Goal: Information Seeking & Learning: Find specific fact

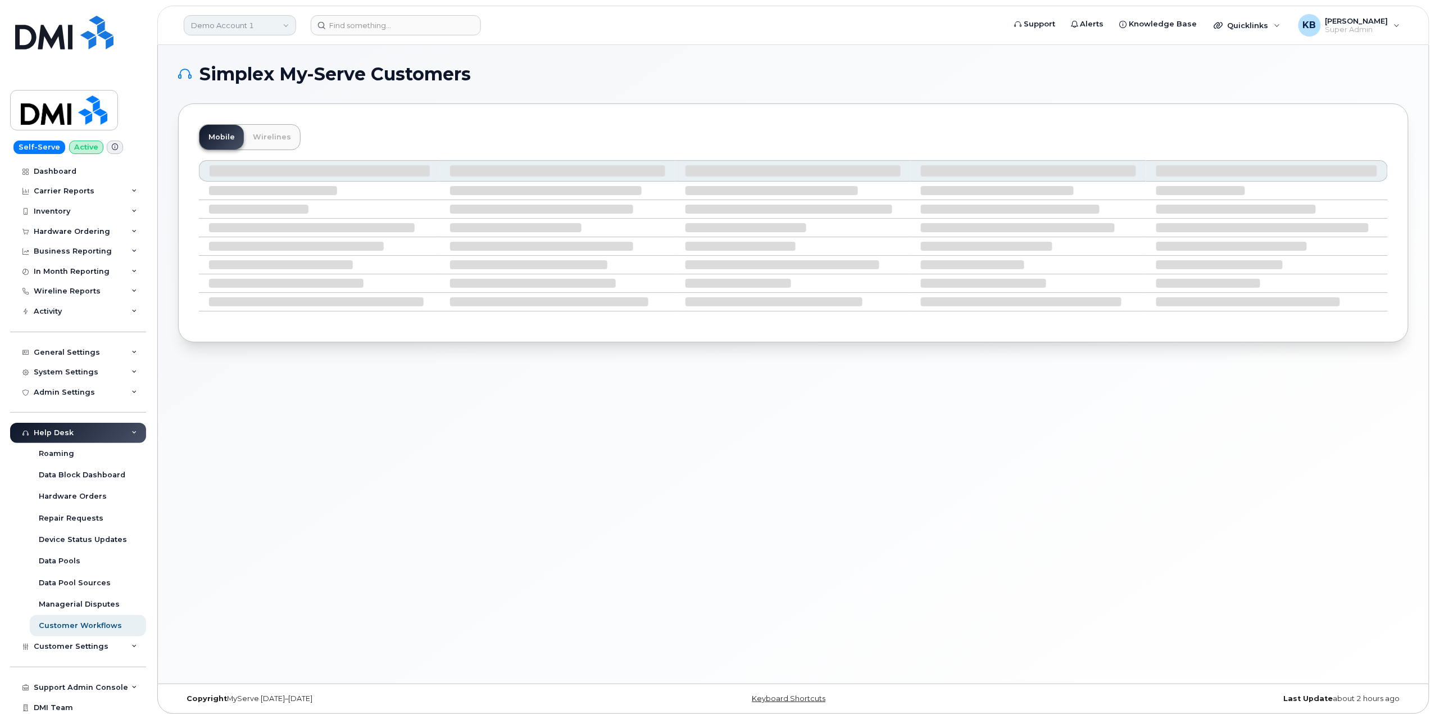
click at [225, 26] on link "Demo Account 1" at bounding box center [240, 25] width 112 height 20
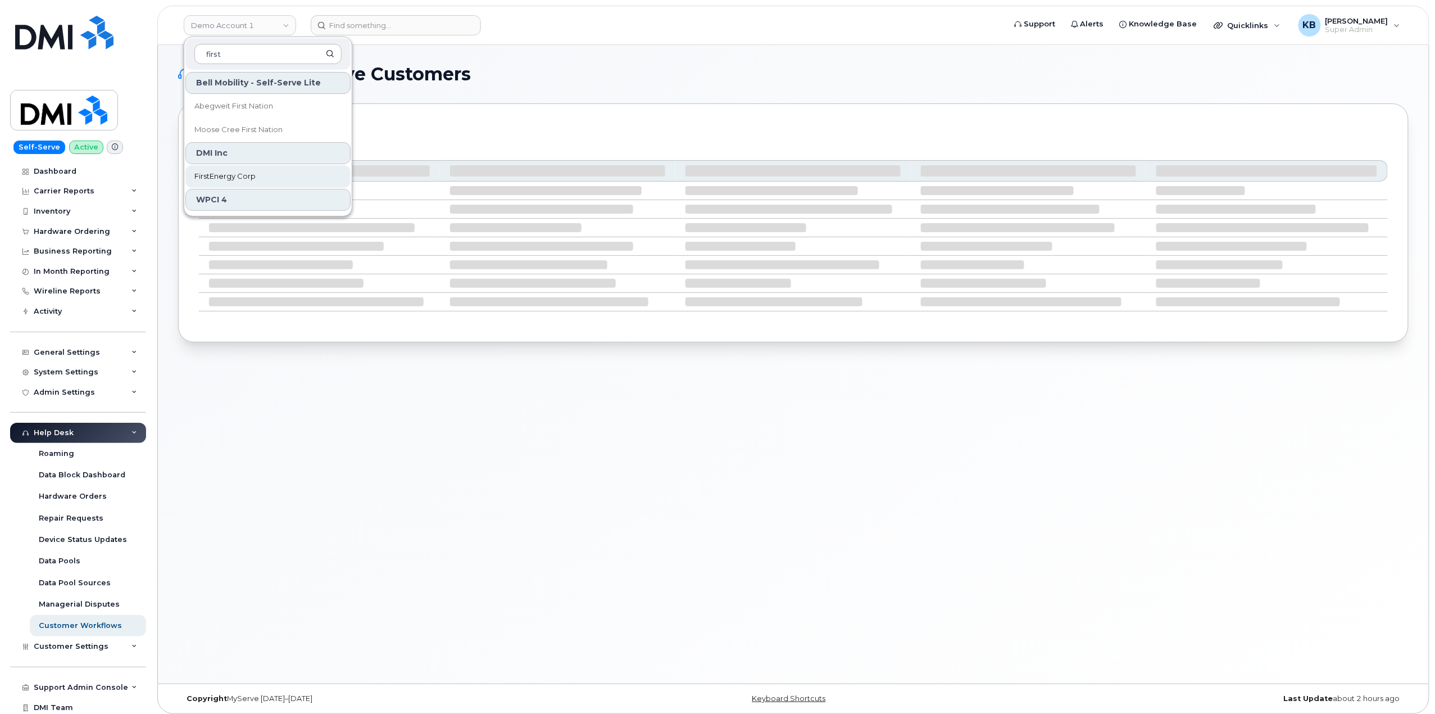
type input "first"
click at [257, 178] on link "FirstEnergy Corp" at bounding box center [267, 176] width 165 height 22
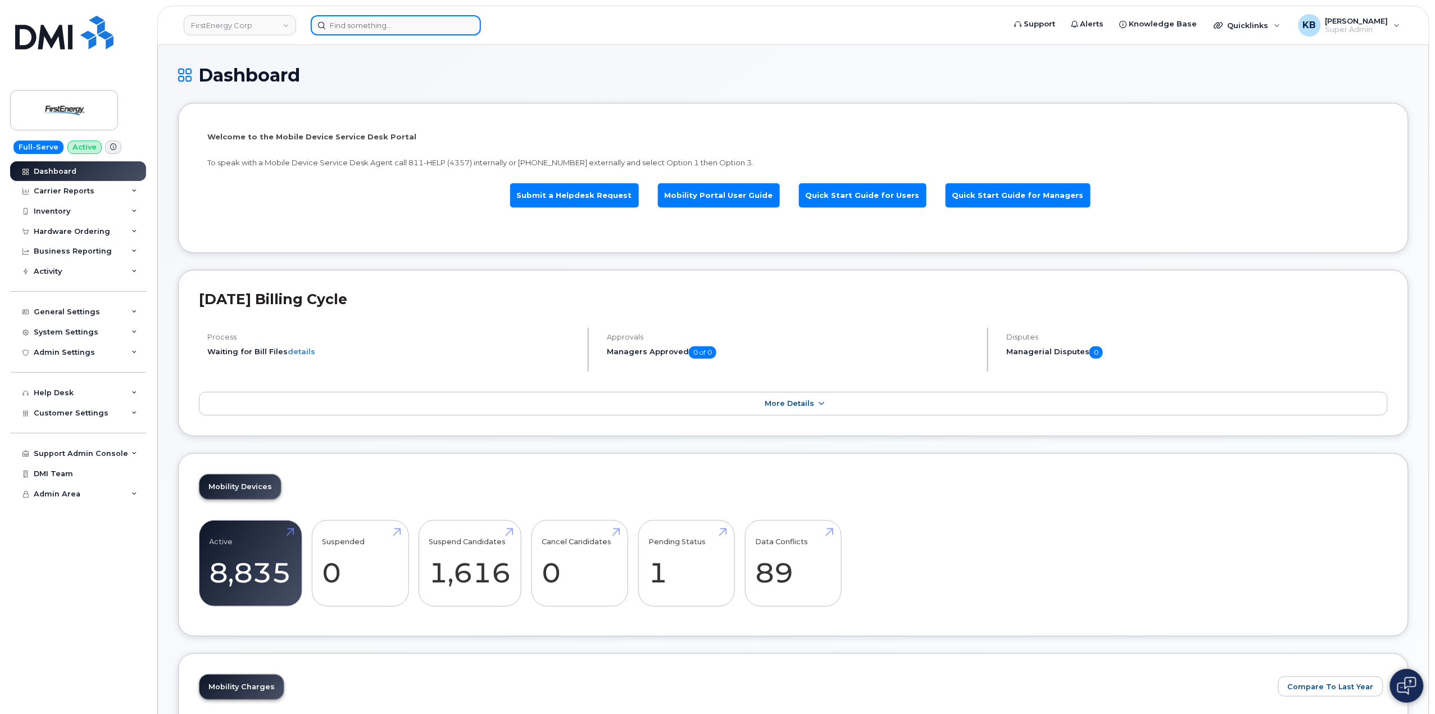
click at [369, 26] on input at bounding box center [396, 25] width 170 height 20
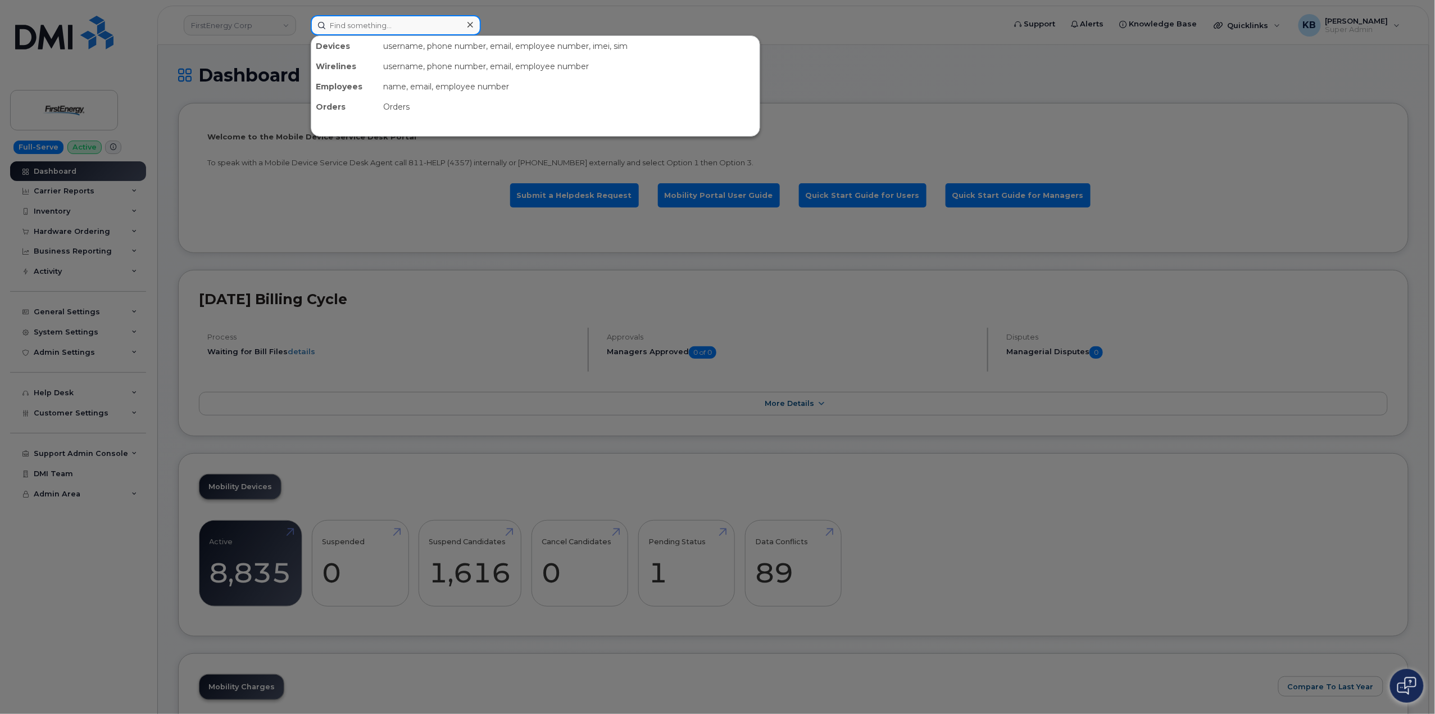
paste input "Hafner"
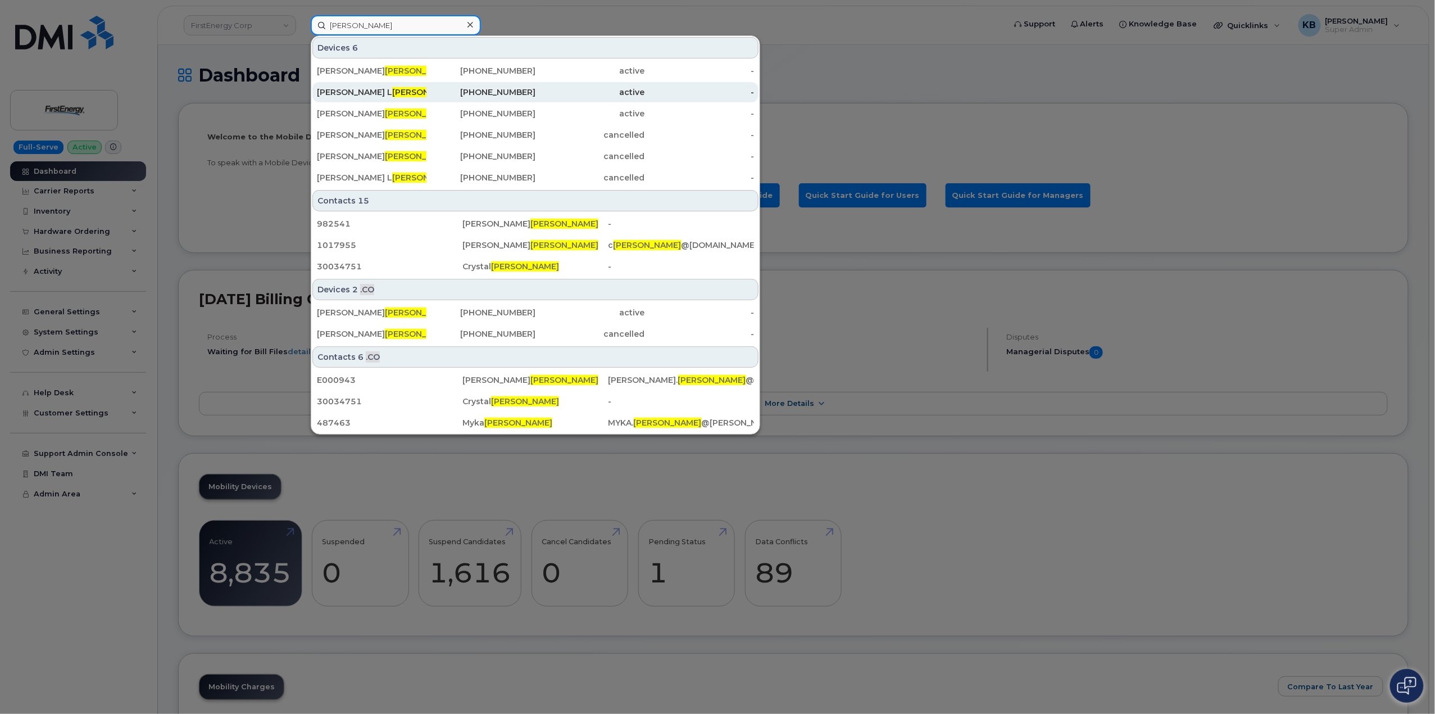
type input "Hafner"
click at [392, 90] on span "HAFNER" at bounding box center [426, 92] width 68 height 10
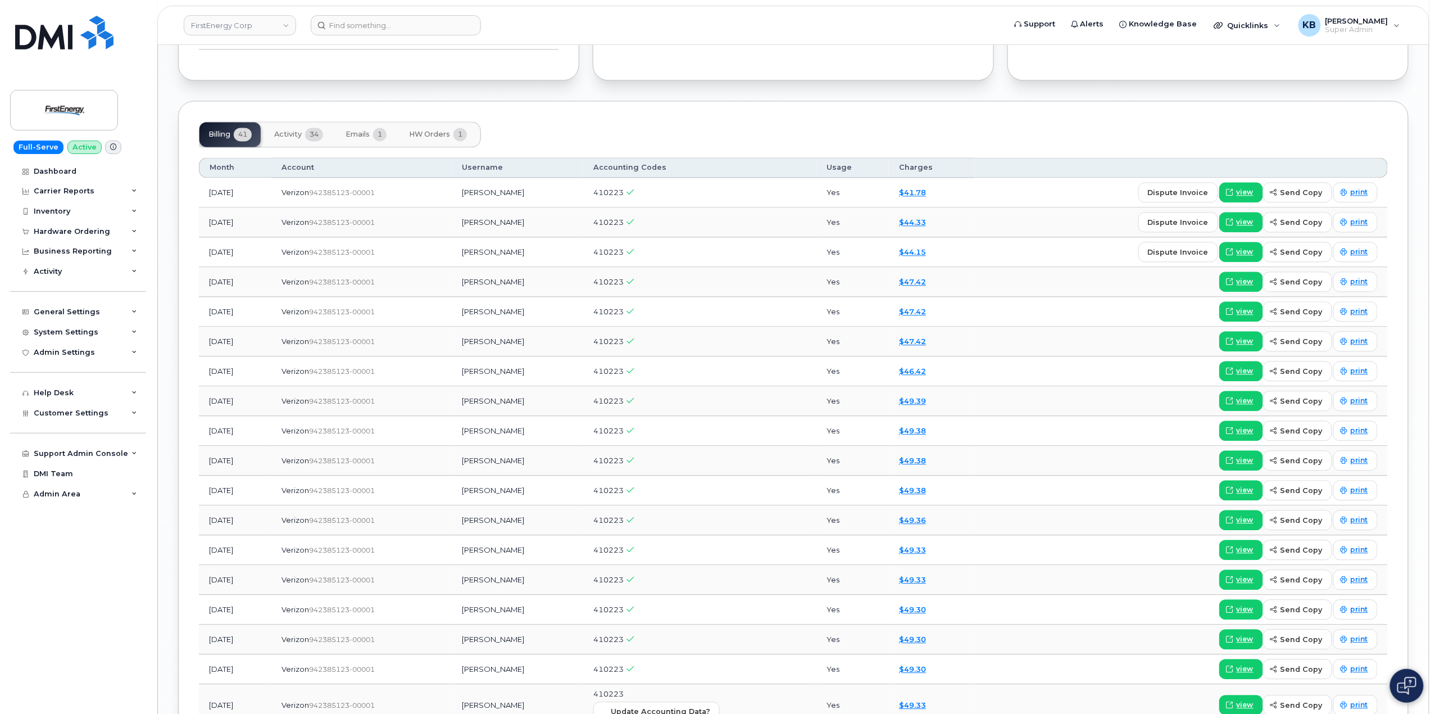
scroll to position [1198, 0]
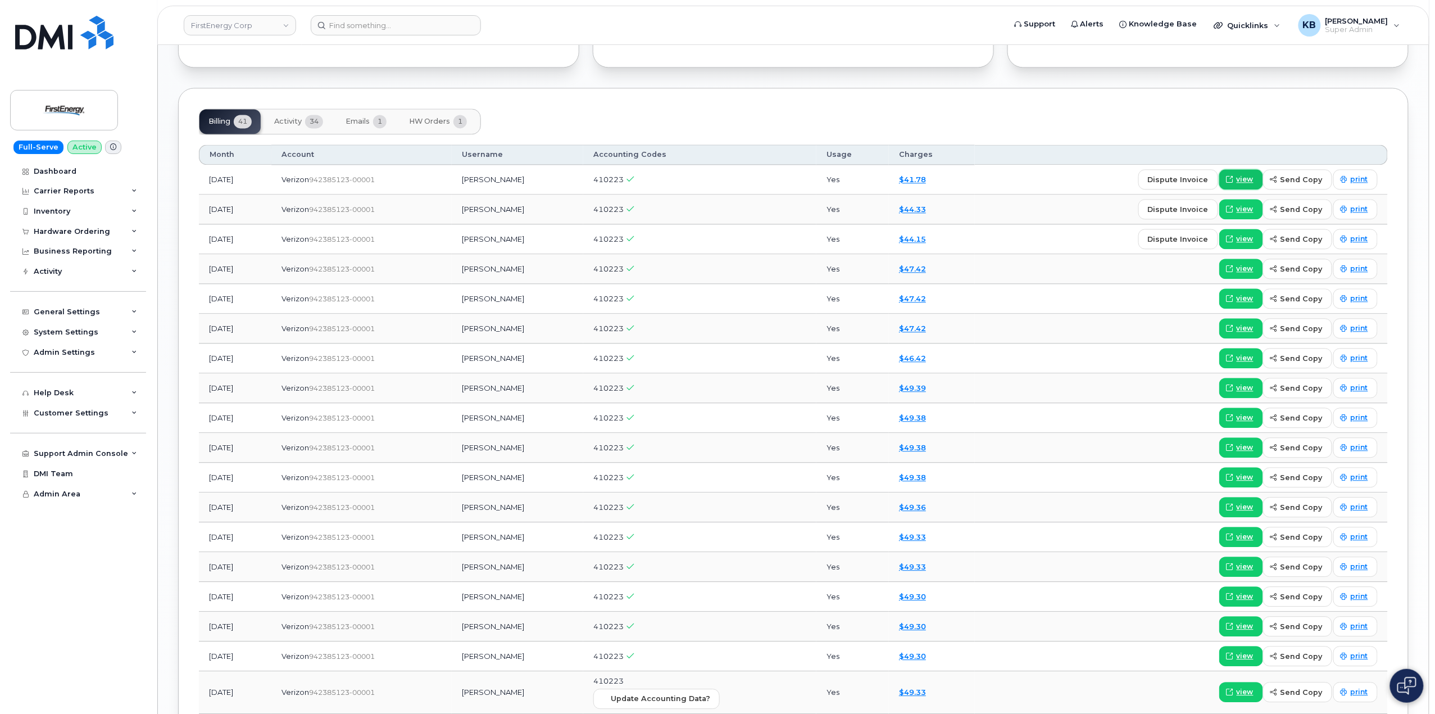
click at [1247, 184] on span "view" at bounding box center [1245, 179] width 17 height 10
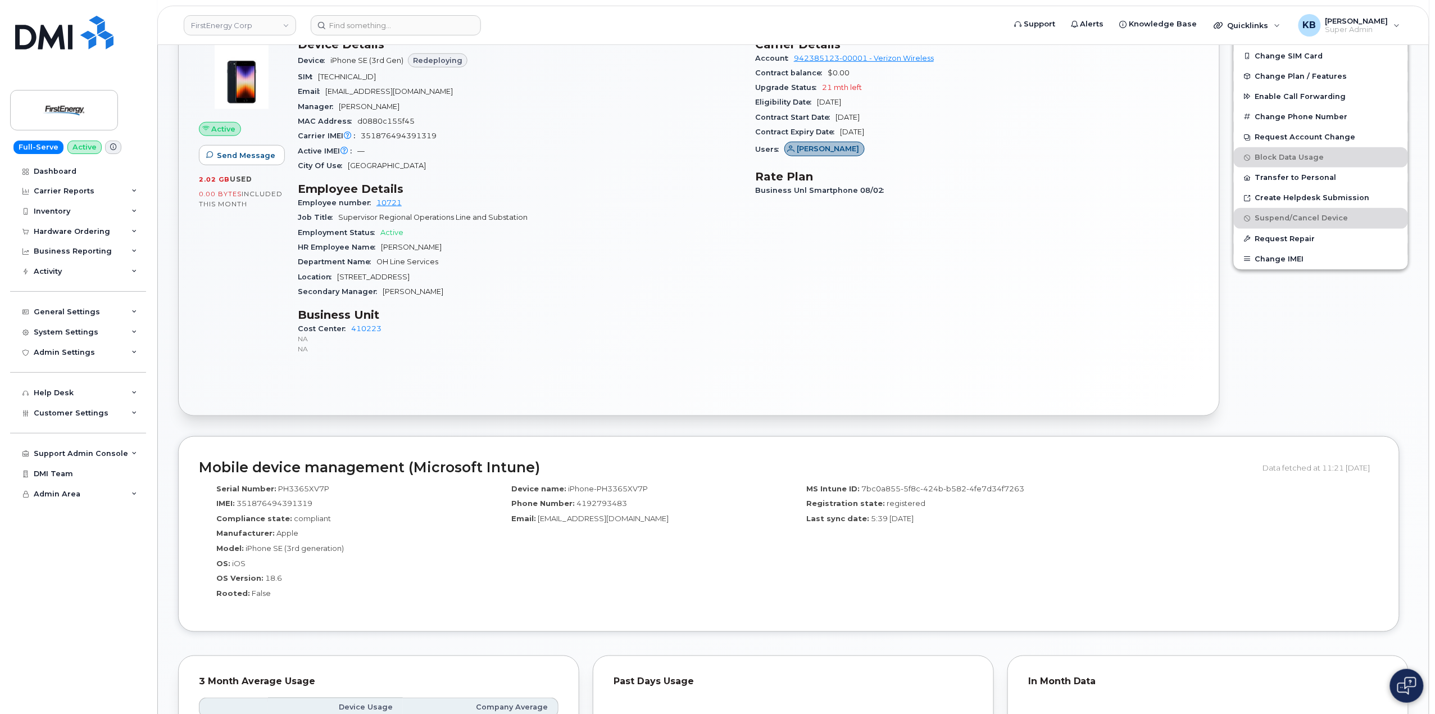
scroll to position [449, 0]
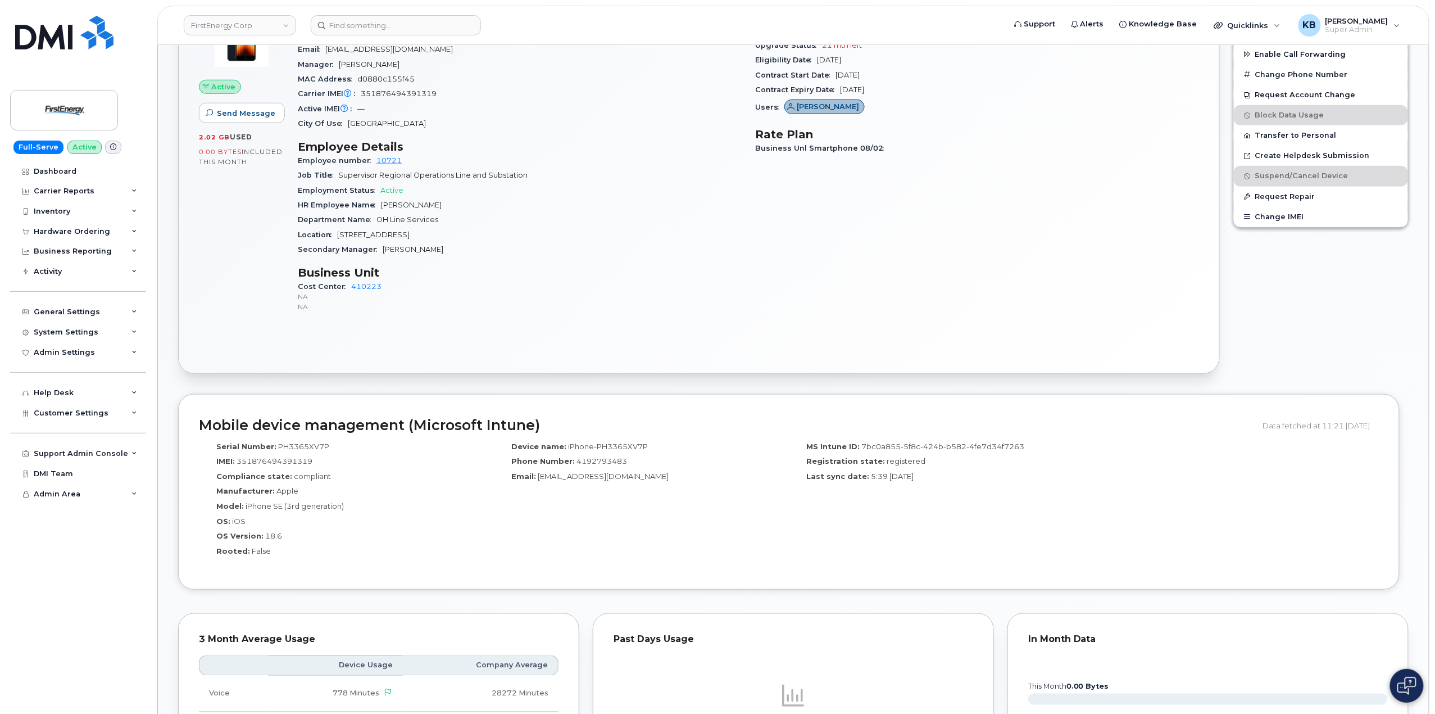
click at [710, 519] on div "Device name: iPhone-PH3365XV7P Phone Number: 4192793483 Email: hafnerj@firstene…" at bounding box center [641, 502] width 295 height 133
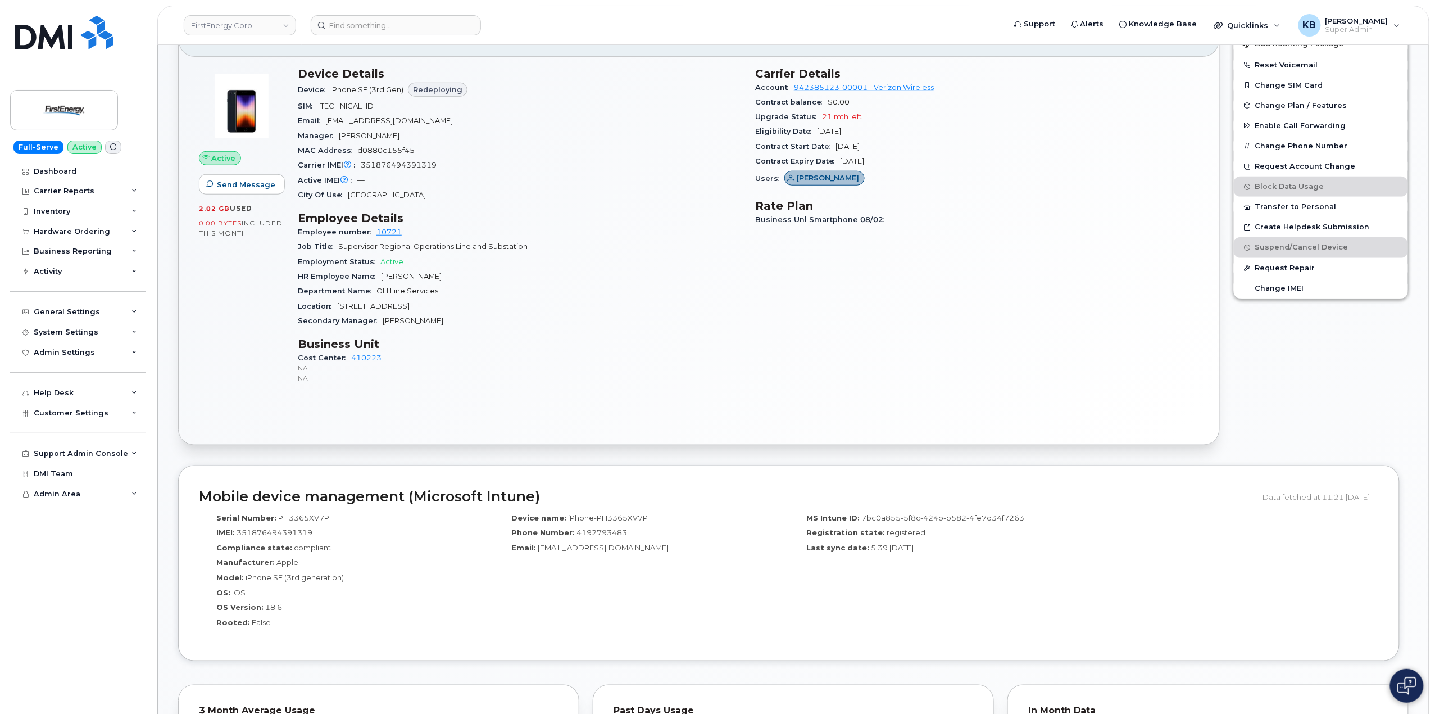
scroll to position [75, 0]
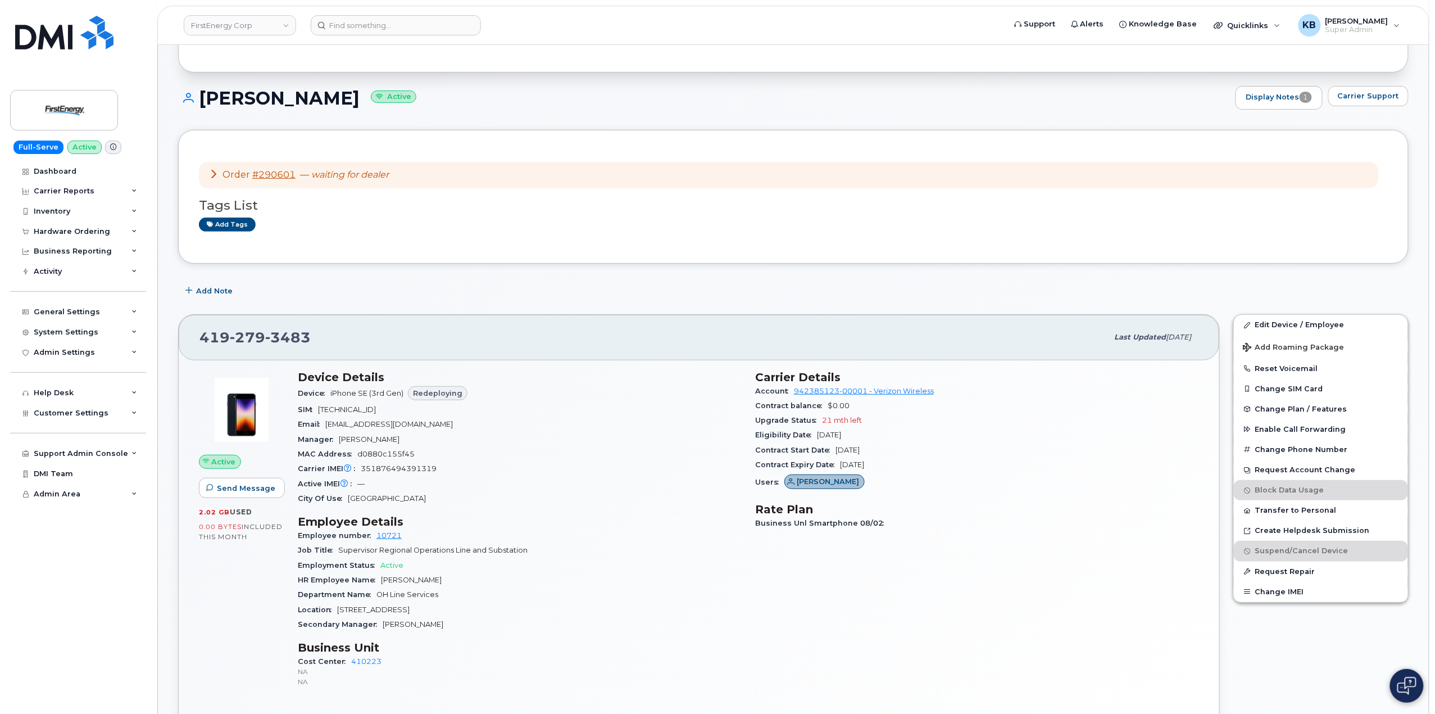
drag, startPoint x: 812, startPoint y: 451, endPoint x: 907, endPoint y: 454, distance: 95.0
click at [907, 454] on section "Carrier Details Account 942385123-00001 - Verizon Wireless Contract balance $0.…" at bounding box center [977, 431] width 444 height 123
drag, startPoint x: 924, startPoint y: 473, endPoint x: 743, endPoint y: 438, distance: 184.1
click at [743, 438] on div "Device Details Device iPhone SE (3rd Gen) Redeploying SIM 89148000008022605111 …" at bounding box center [748, 534] width 915 height 340
click at [737, 466] on div "Carrier IMEI Carrier IMEI is reported during the last billing cycle or change o…" at bounding box center [520, 468] width 444 height 15
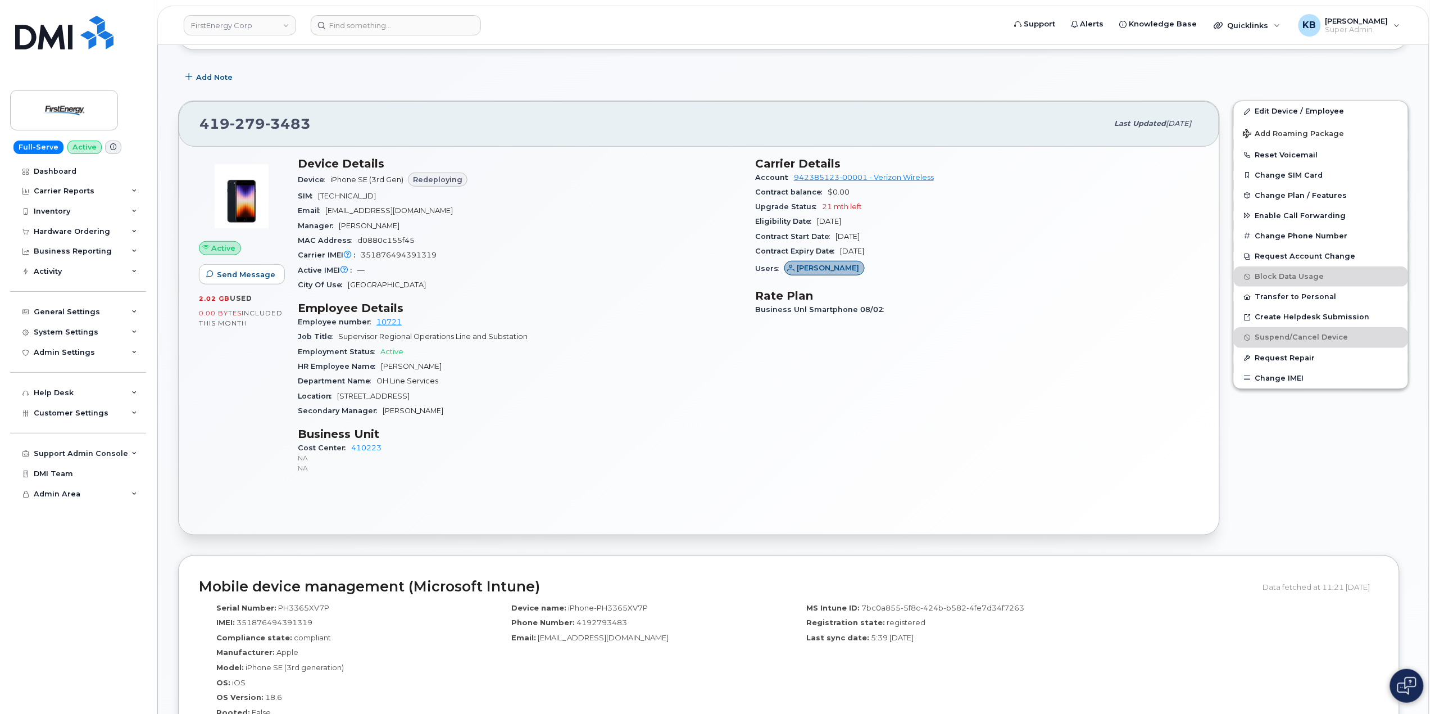
scroll to position [299, 0]
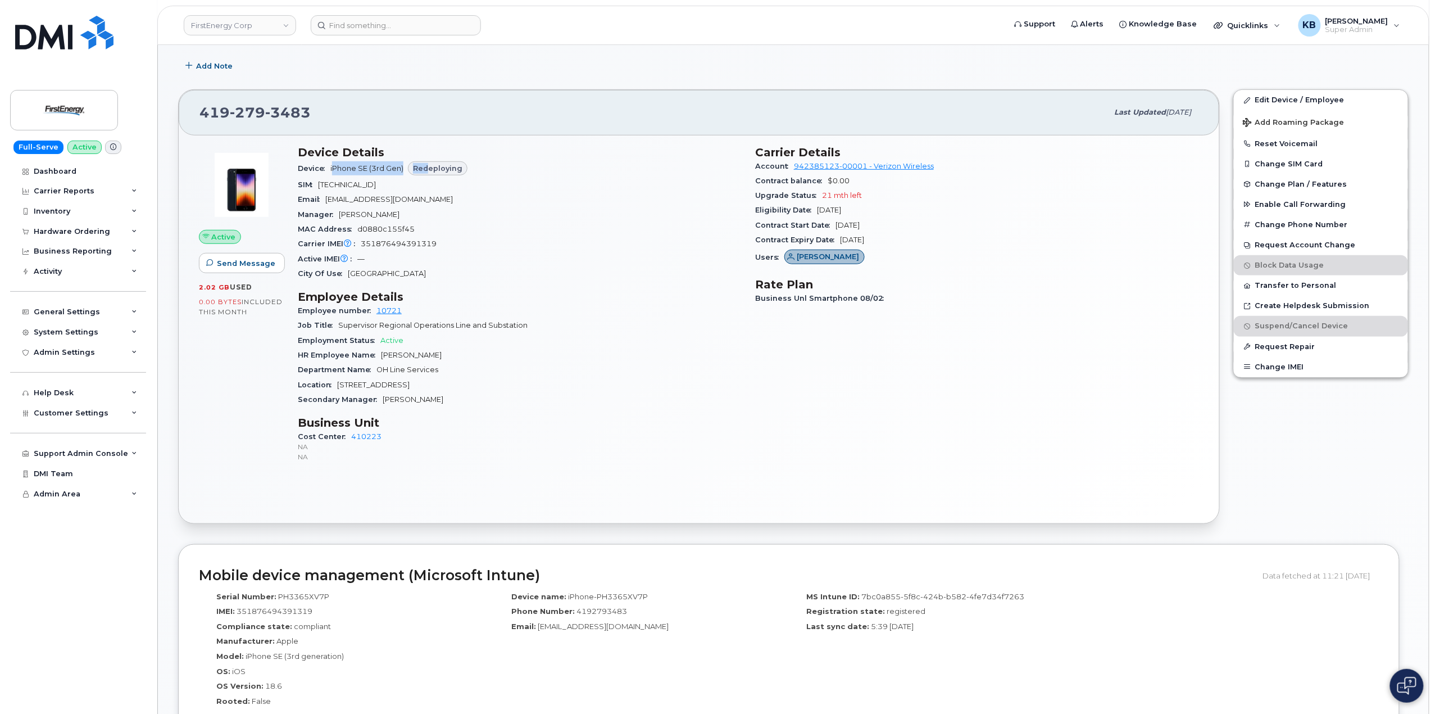
drag, startPoint x: 333, startPoint y: 169, endPoint x: 430, endPoint y: 171, distance: 97.8
click at [430, 171] on span "iPhone SE (3rd Gen) Redeploying" at bounding box center [398, 168] width 137 height 8
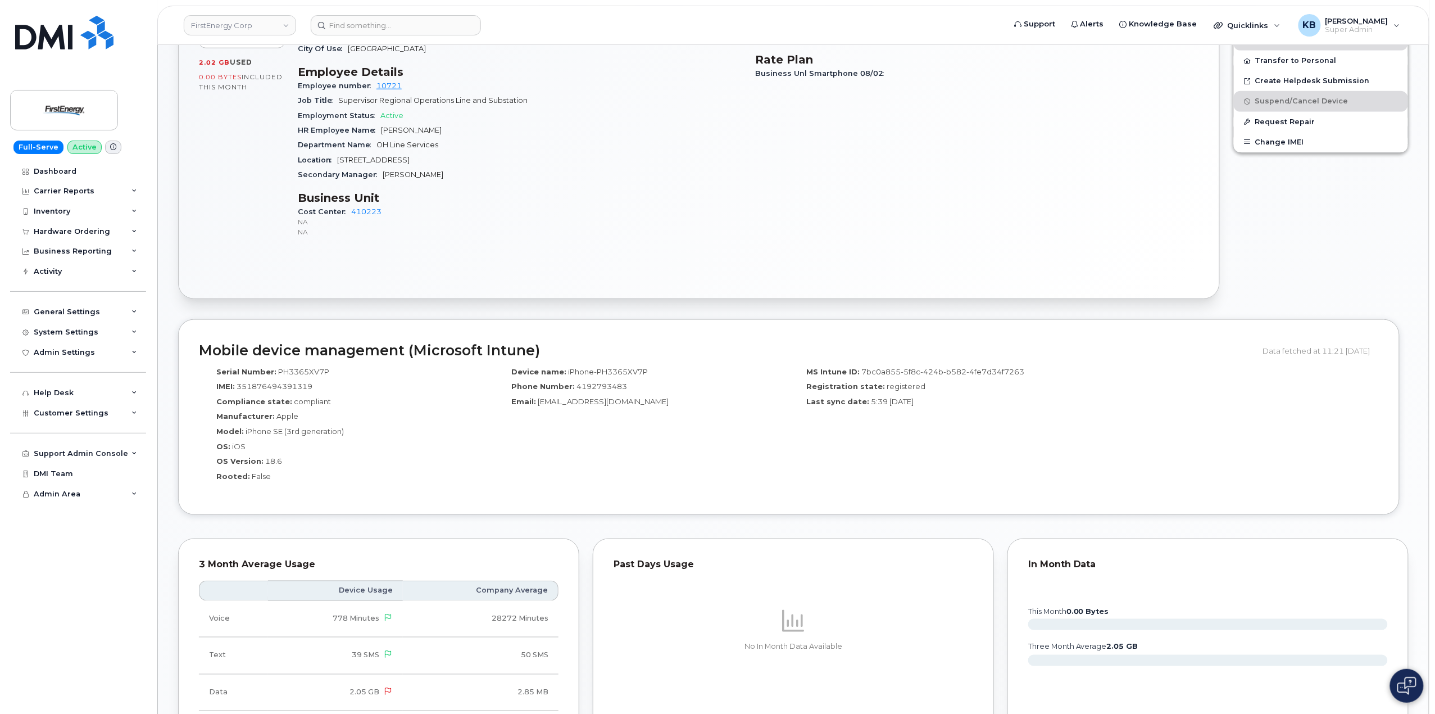
scroll to position [599, 0]
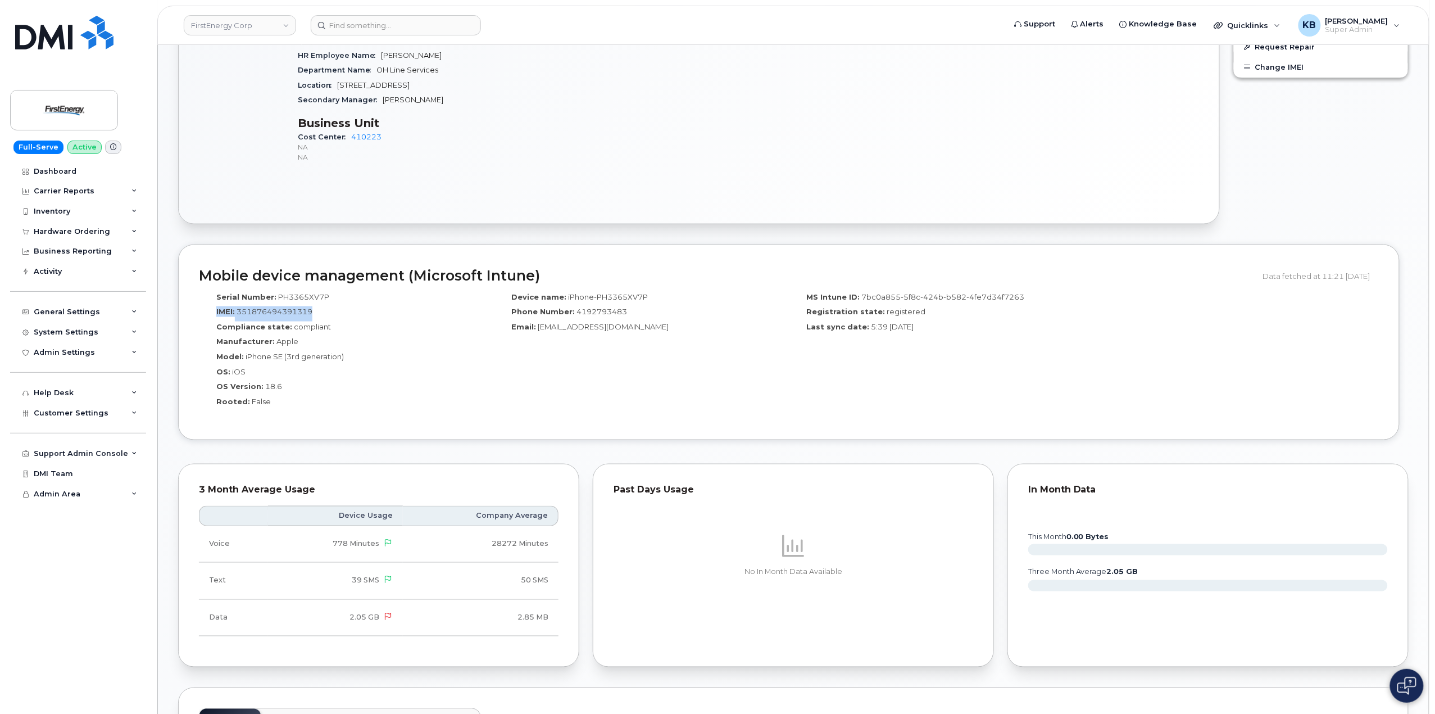
drag, startPoint x: 326, startPoint y: 312, endPoint x: 210, endPoint y: 309, distance: 116.4
click at [210, 309] on div "IMEI: 351876494391319" at bounding box center [346, 313] width 278 height 15
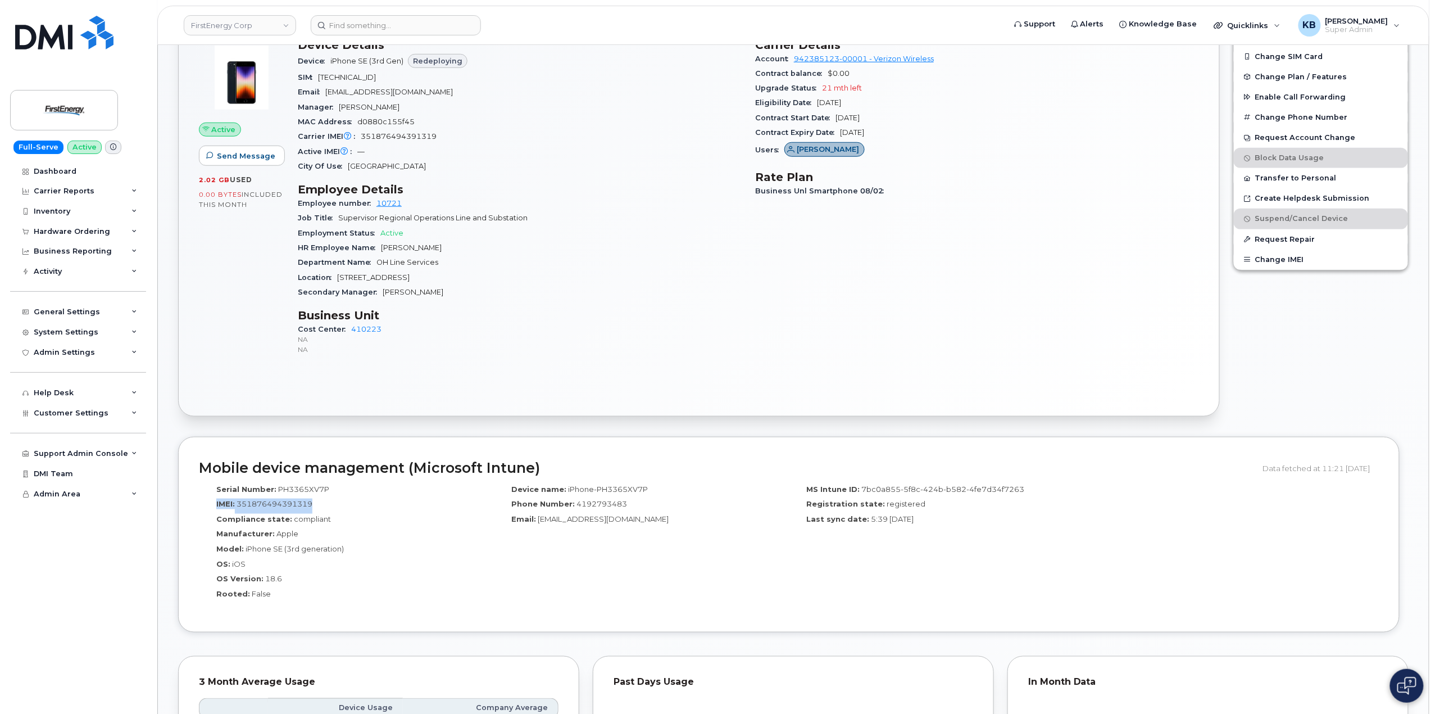
scroll to position [449, 0]
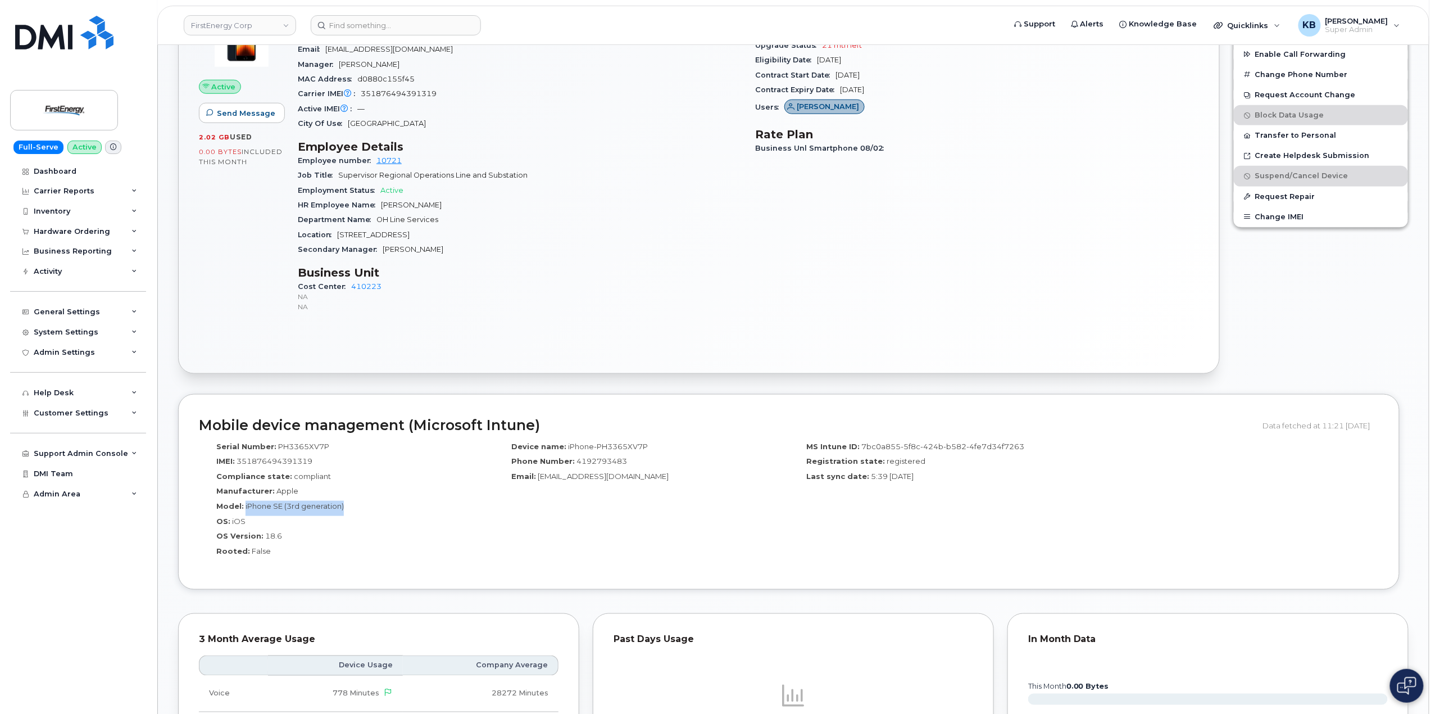
drag, startPoint x: 243, startPoint y: 506, endPoint x: 425, endPoint y: 517, distance: 181.8
click at [382, 507] on div "Model: iPhone SE (3rd generation)" at bounding box center [346, 508] width 278 height 15
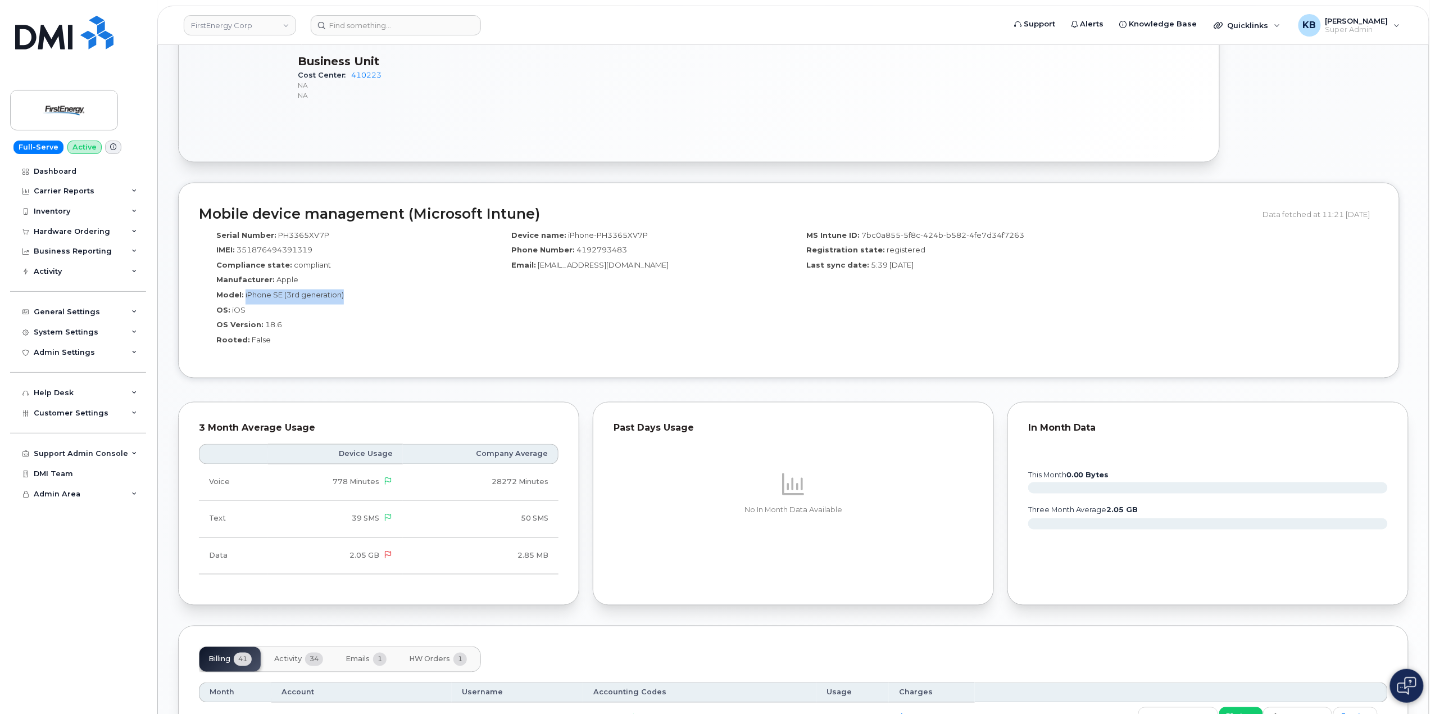
scroll to position [674, 0]
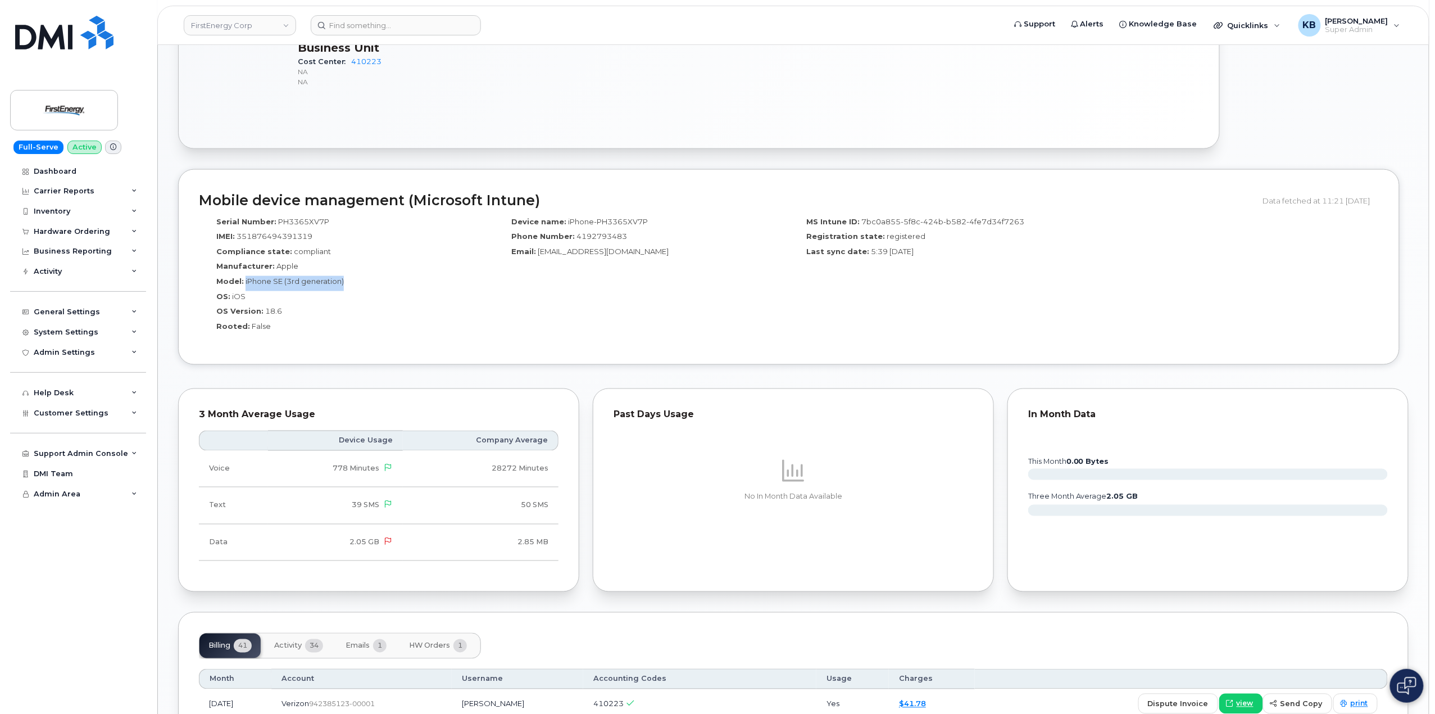
drag, startPoint x: 933, startPoint y: 248, endPoint x: 847, endPoint y: 259, distance: 86.1
click at [847, 259] on div "Last sync date: 5:39 18/08/2025" at bounding box center [936, 253] width 278 height 15
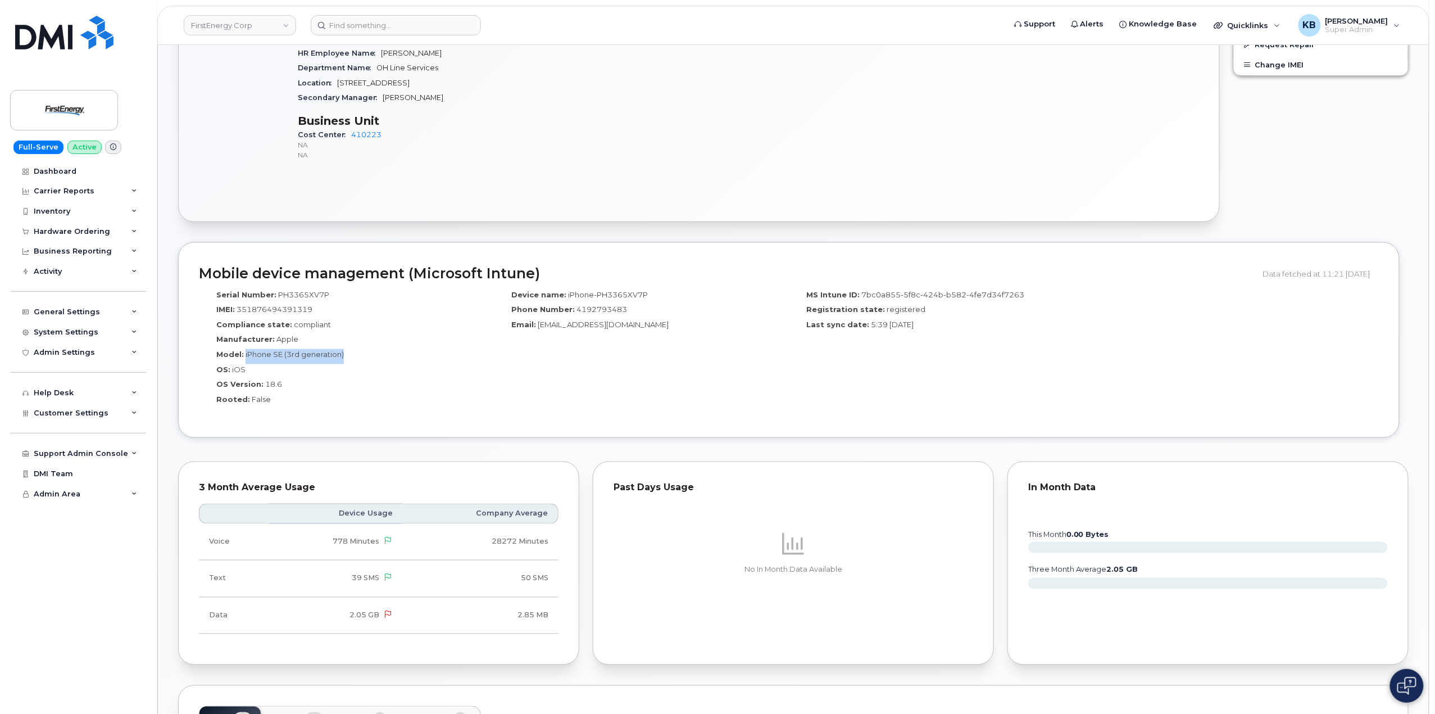
scroll to position [599, 0]
click at [796, 353] on div "MS Intune ID: 7bc0a855-5f8c-424b-b582-4fe7d34f7263 Registration state: register…" at bounding box center [936, 353] width 295 height 133
drag, startPoint x: 346, startPoint y: 361, endPoint x: 243, endPoint y: 358, distance: 102.8
click at [243, 358] on div "Model: iPhone SE (3rd generation)" at bounding box center [346, 358] width 278 height 15
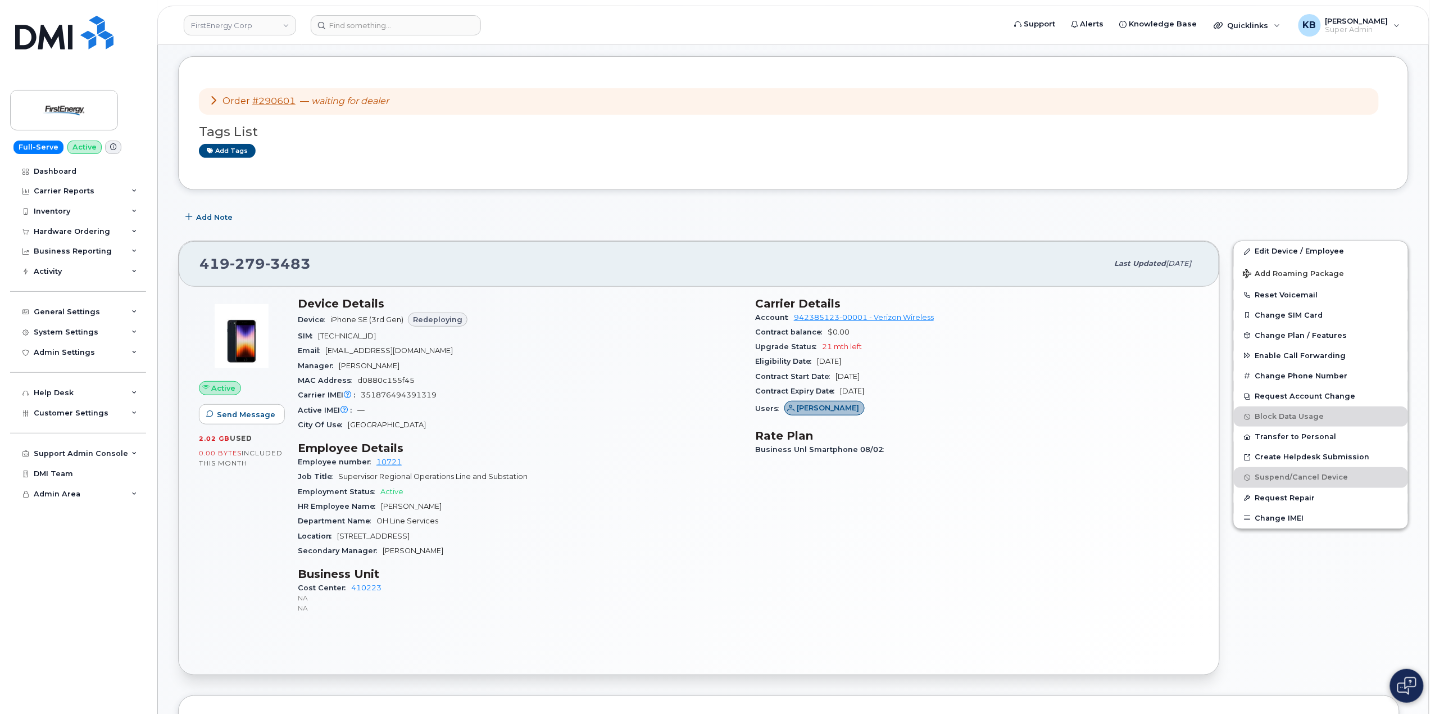
scroll to position [149, 0]
drag, startPoint x: 911, startPoint y: 392, endPoint x: 683, endPoint y: 376, distance: 228.7
click at [683, 376] on div "Device Details Device iPhone SE (3rd Gen) Redeploying SIM 89148000008022605111 …" at bounding box center [748, 459] width 915 height 340
click at [931, 372] on div "Contract Start Date May 27, 2025" at bounding box center [977, 375] width 444 height 15
drag, startPoint x: 942, startPoint y: 394, endPoint x: 751, endPoint y: 365, distance: 193.2
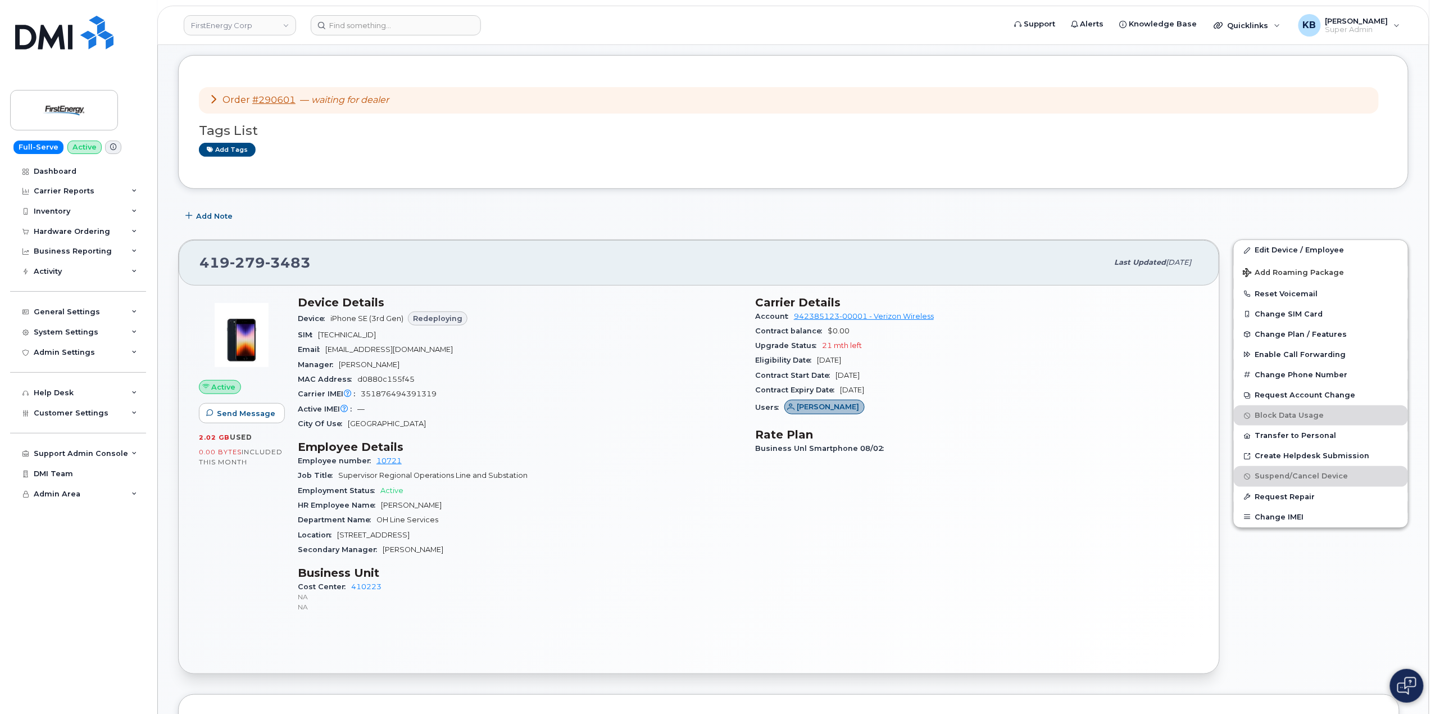
click at [751, 365] on div "Carrier Details Account 942385123-00001 - Verizon Wireless Contract balance $0.…" at bounding box center [976, 459] width 457 height 340
drag, startPoint x: 322, startPoint y: 259, endPoint x: 187, endPoint y: 263, distance: 134.9
click at [187, 263] on div "419 279 3483 Last updated Aug 12, 2025" at bounding box center [699, 262] width 1041 height 45
copy span "419 279 3483"
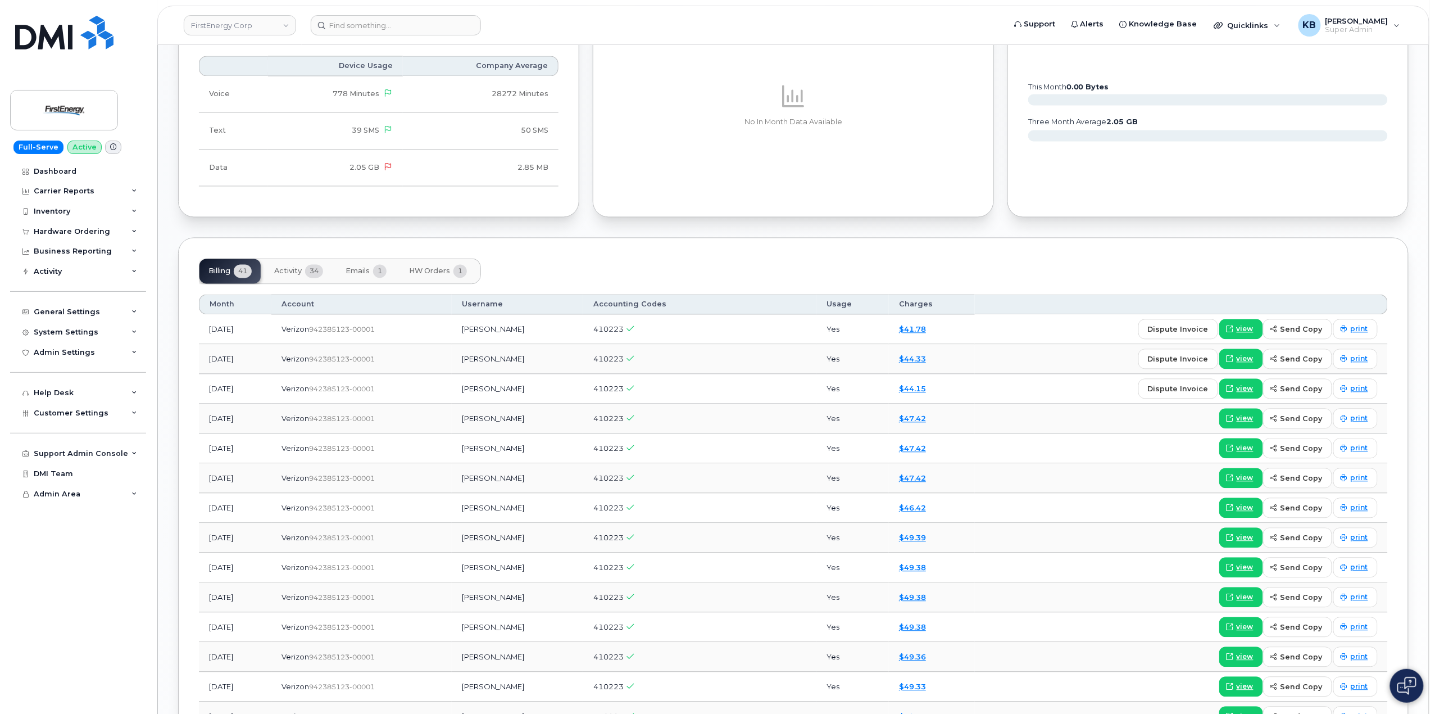
scroll to position [1124, 0]
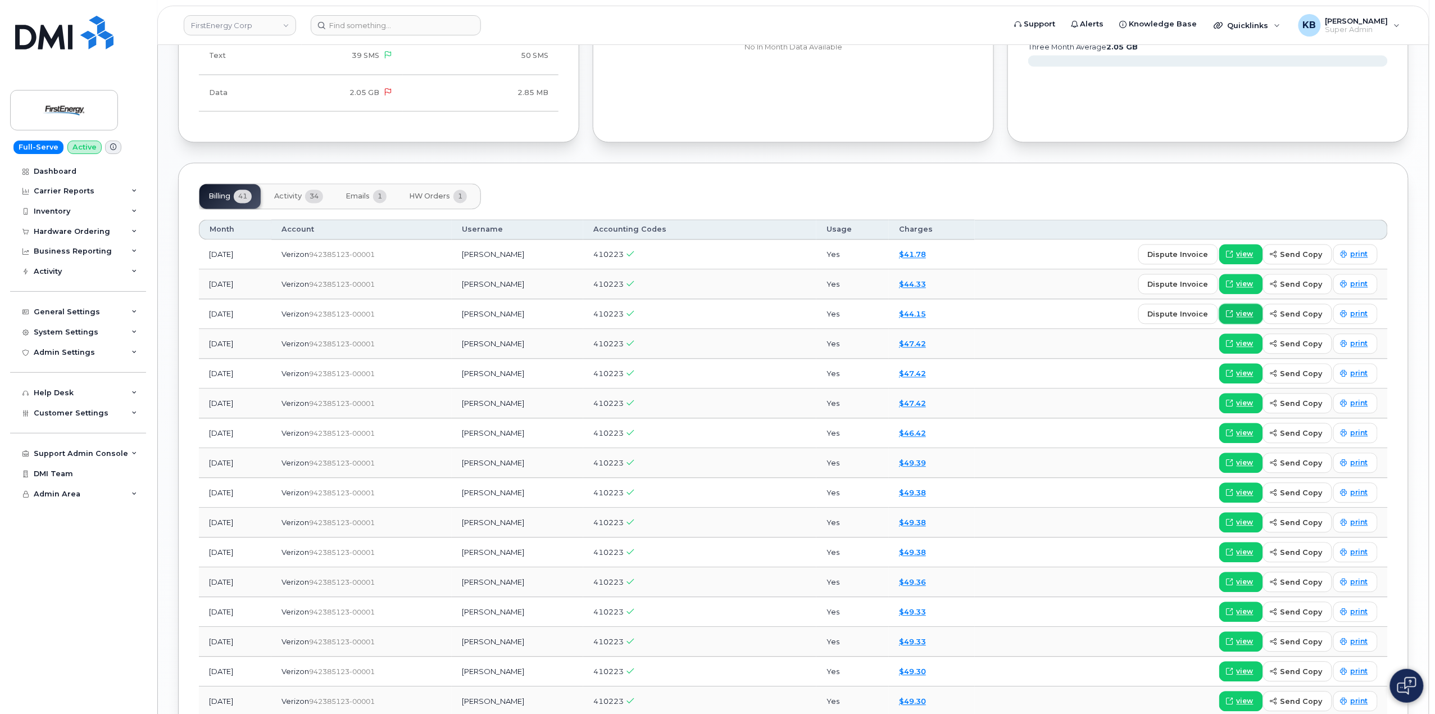
click at [1243, 319] on span "view" at bounding box center [1245, 313] width 17 height 10
click at [299, 199] on span "Activity" at bounding box center [288, 196] width 28 height 9
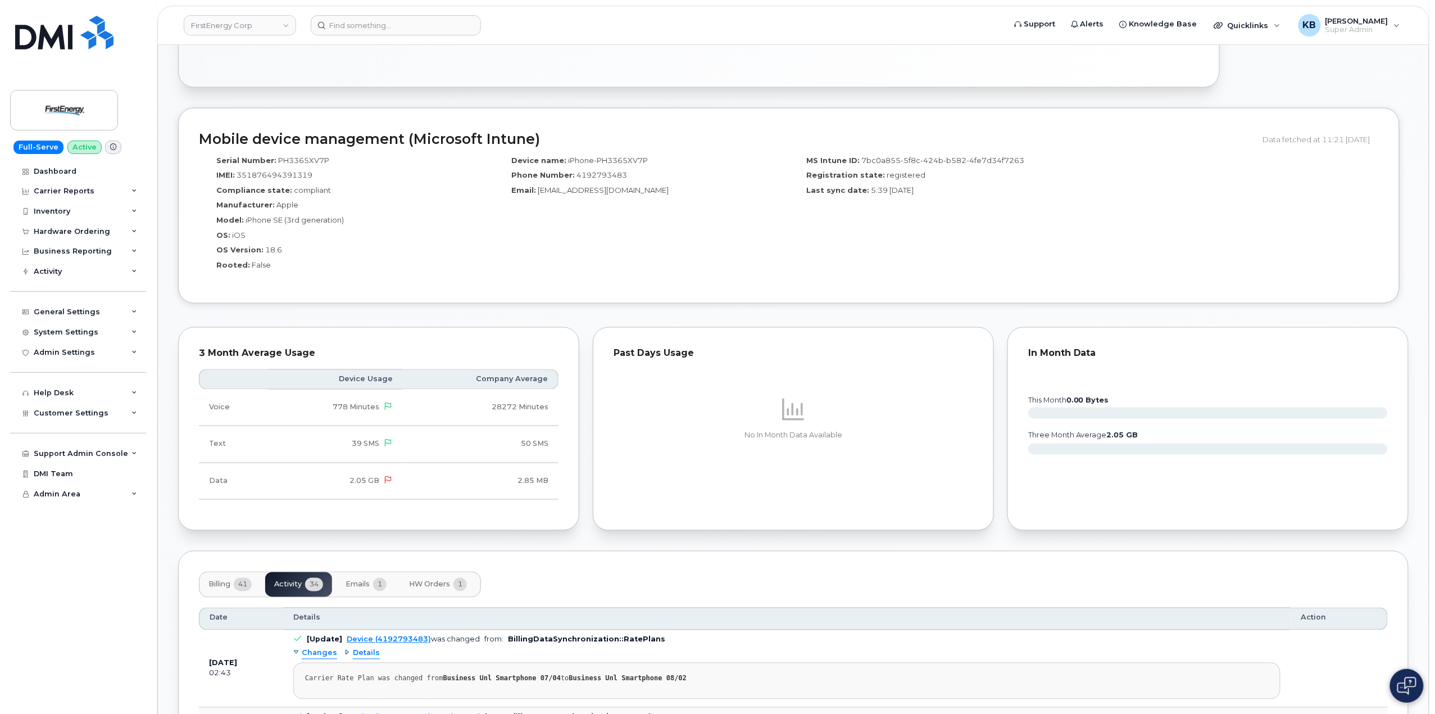
scroll to position [974, 0]
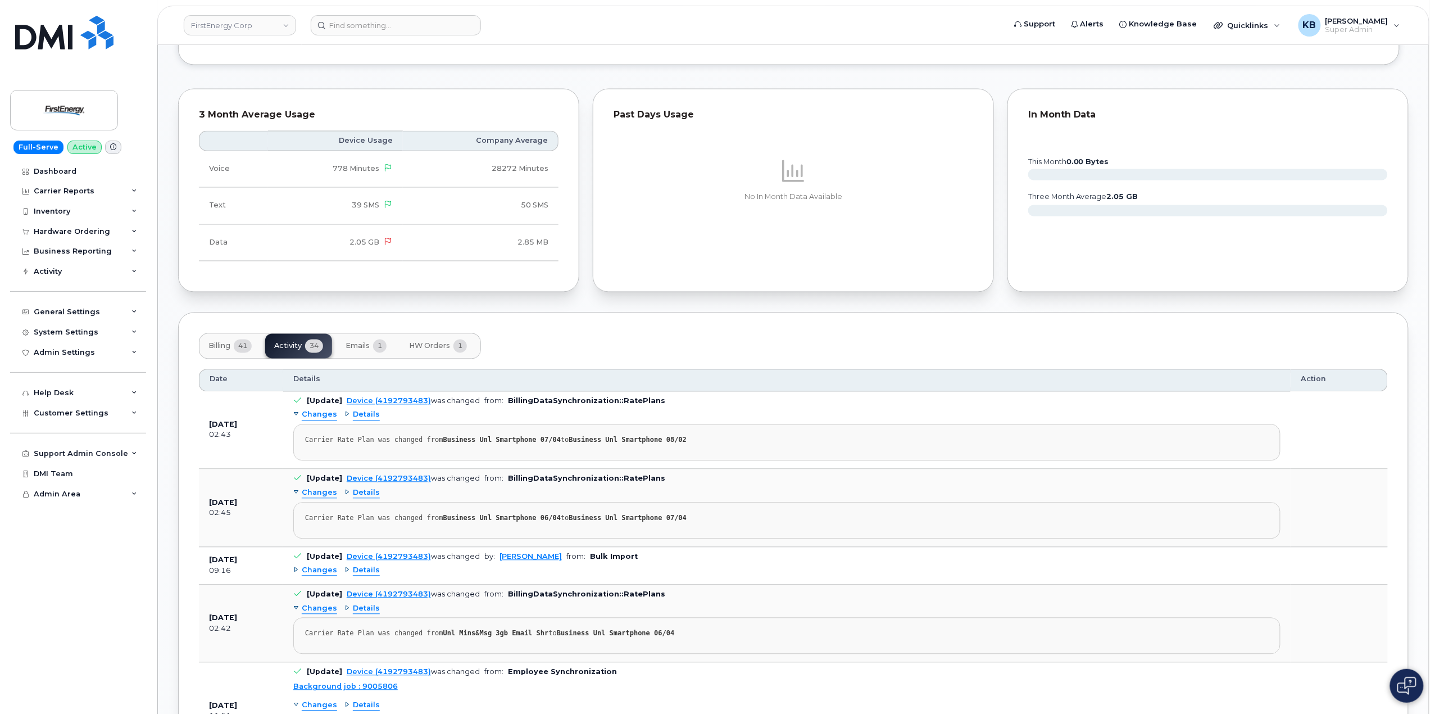
click at [217, 342] on button "Billing 41" at bounding box center [229, 346] width 61 height 25
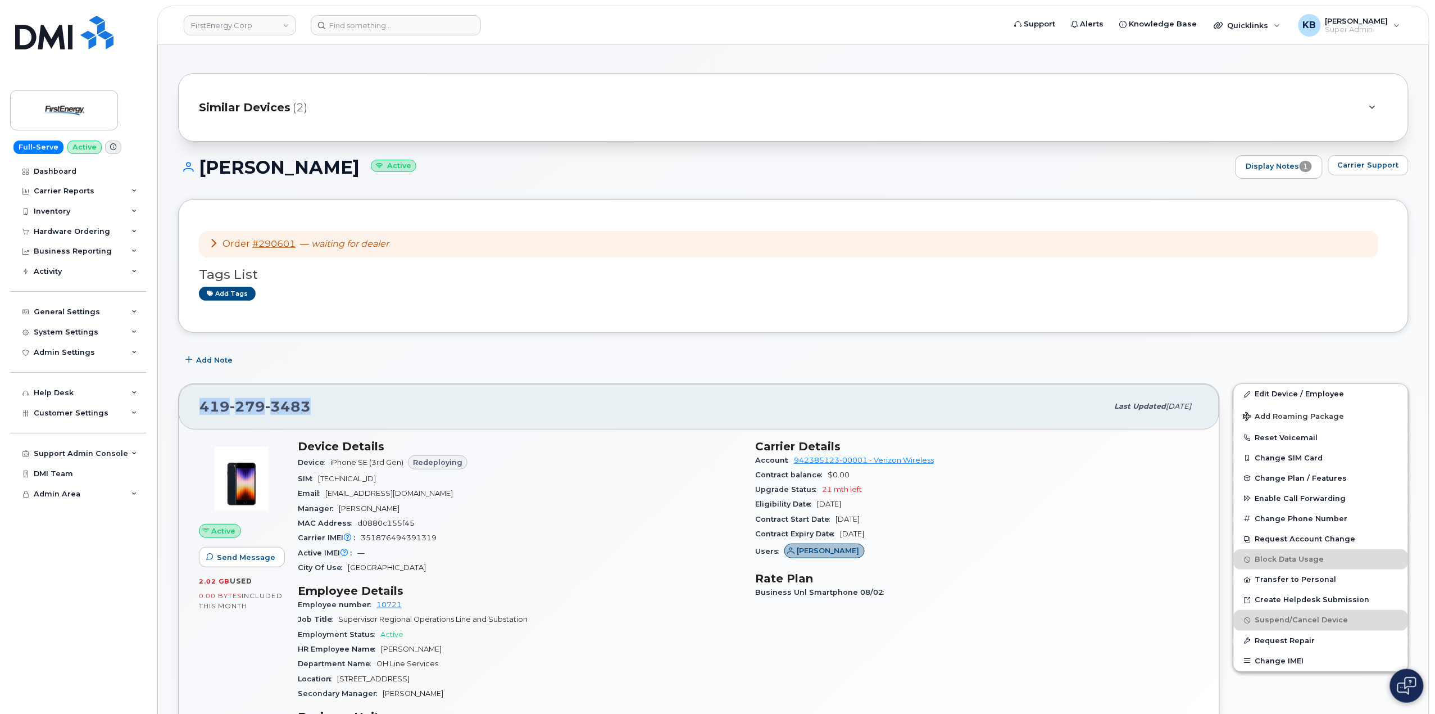
scroll to position [0, 0]
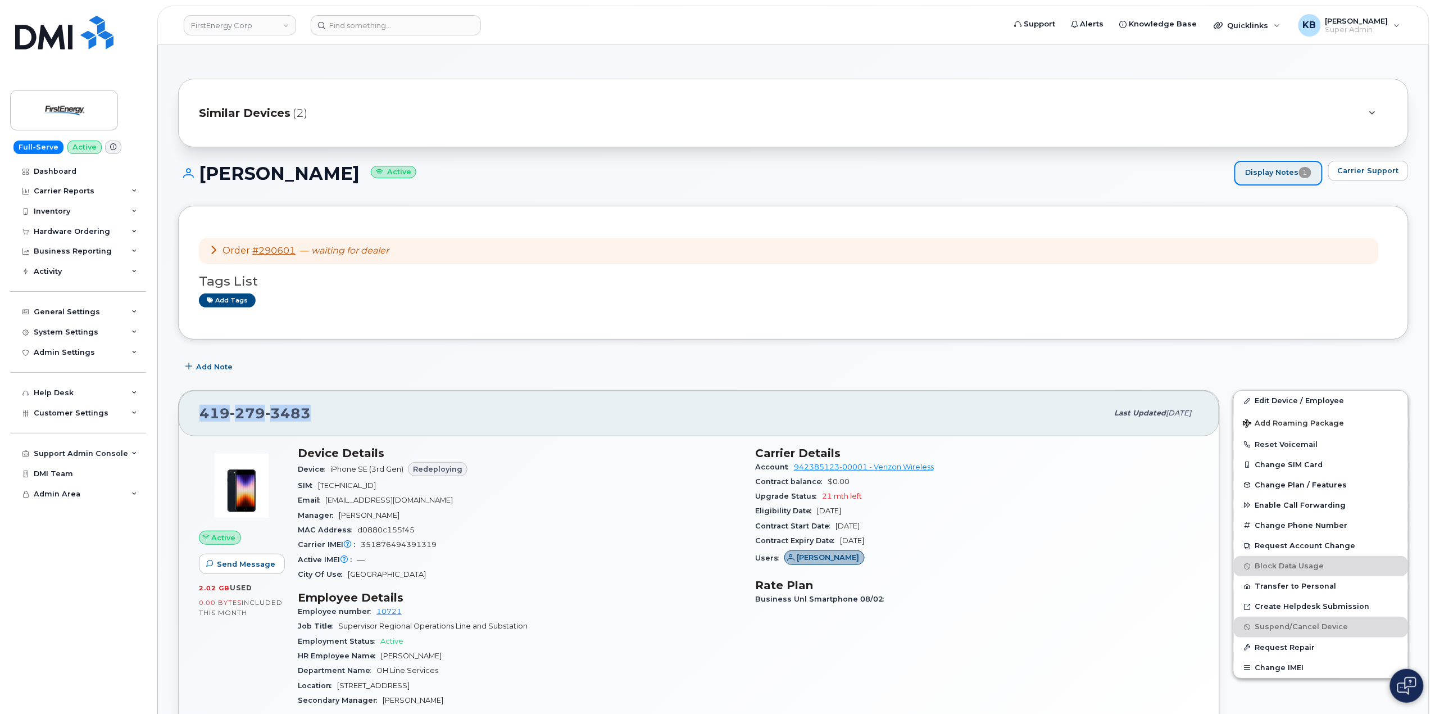
click at [1284, 173] on link "Display Notes 1" at bounding box center [1278, 173] width 88 height 25
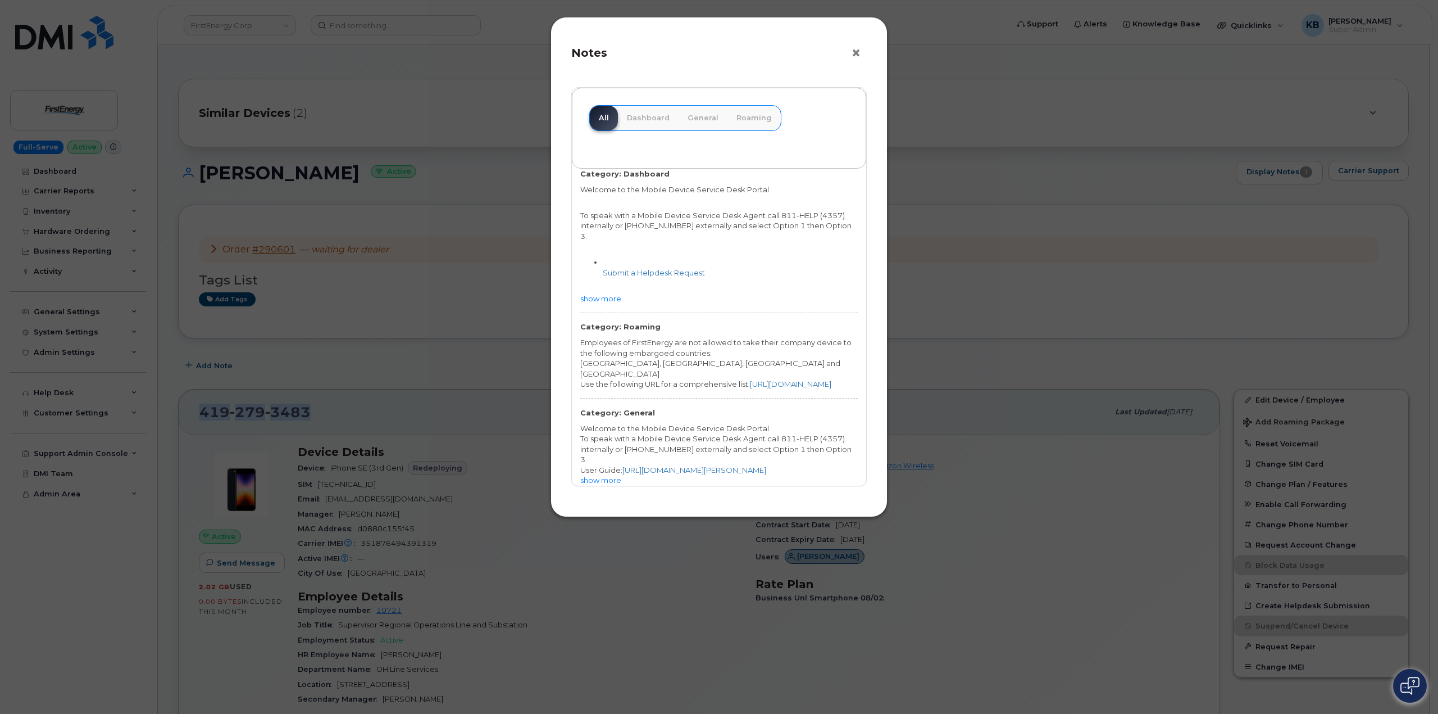
click at [861, 46] on button "×" at bounding box center [859, 53] width 16 height 17
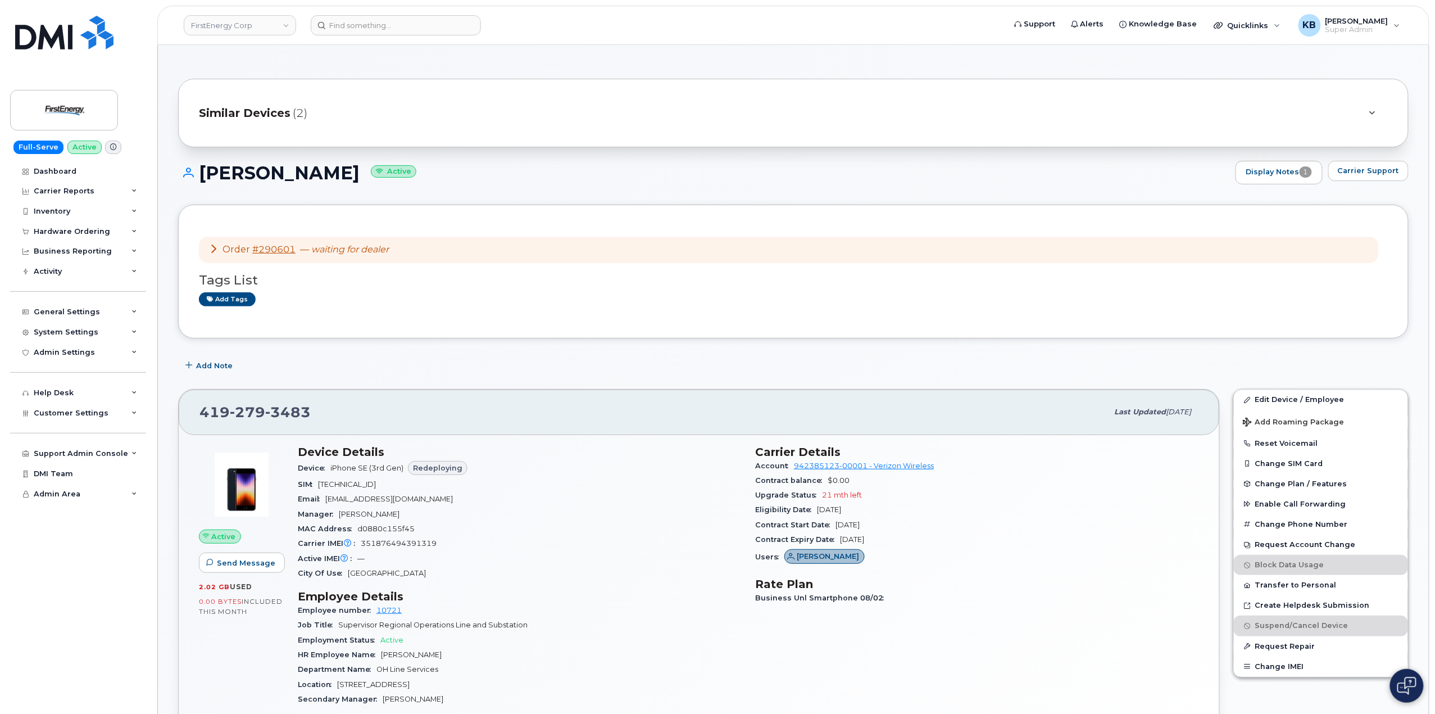
click at [1373, 117] on div at bounding box center [1371, 112] width 13 height 13
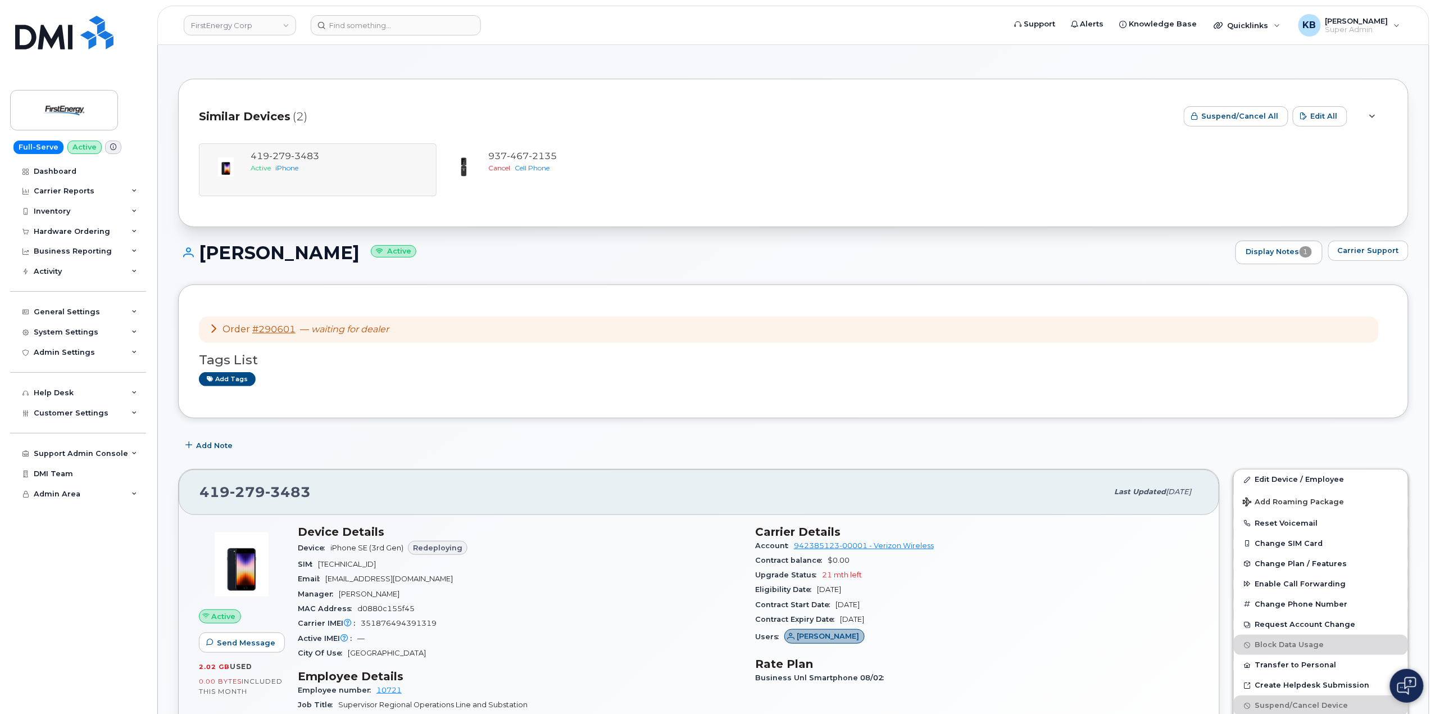
drag, startPoint x: 1373, startPoint y: 117, endPoint x: 879, endPoint y: 142, distance: 494.5
click at [879, 142] on div "419 279 3483 Active iPhone 937 467 2135 Cancel Cell Phone" at bounding box center [793, 169] width 1189 height 73
click at [1375, 115] on div at bounding box center [1371, 116] width 13 height 13
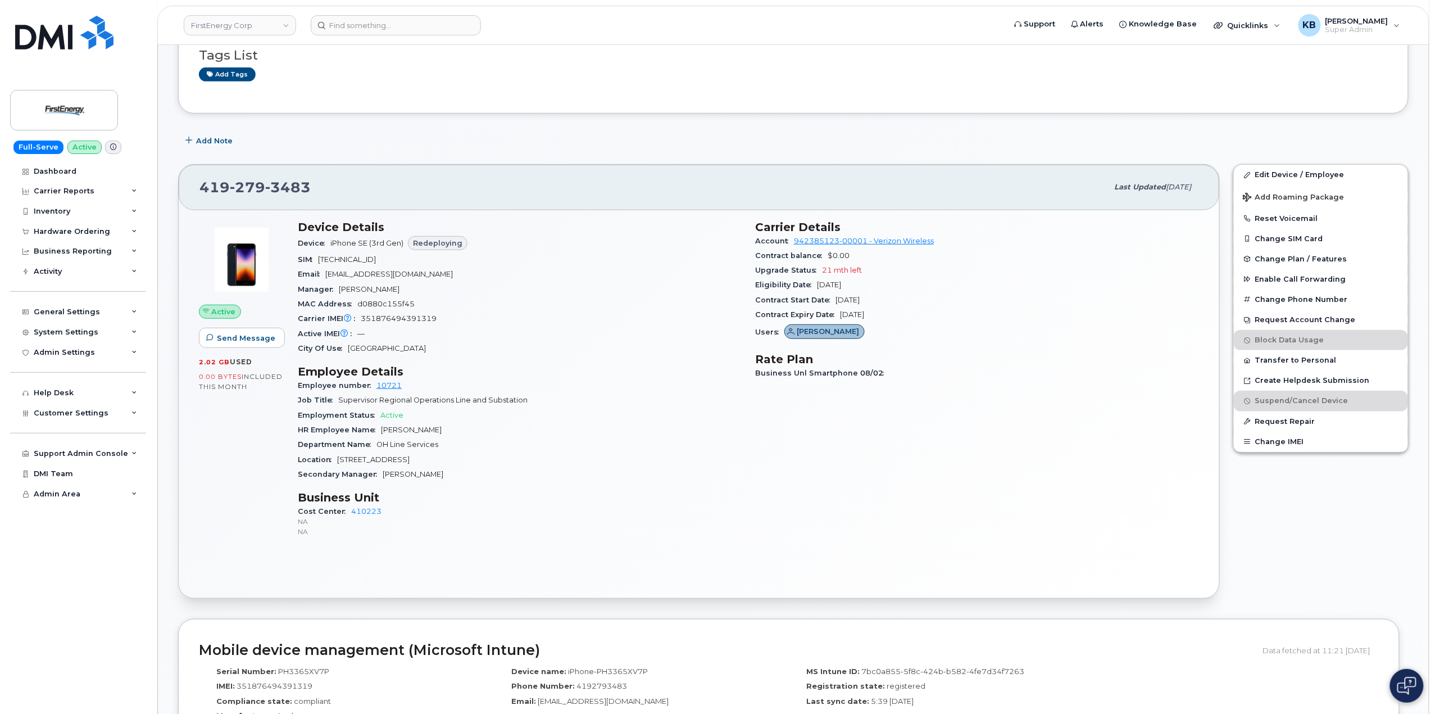
scroll to position [299, 0]
